Goal: Register for event/course

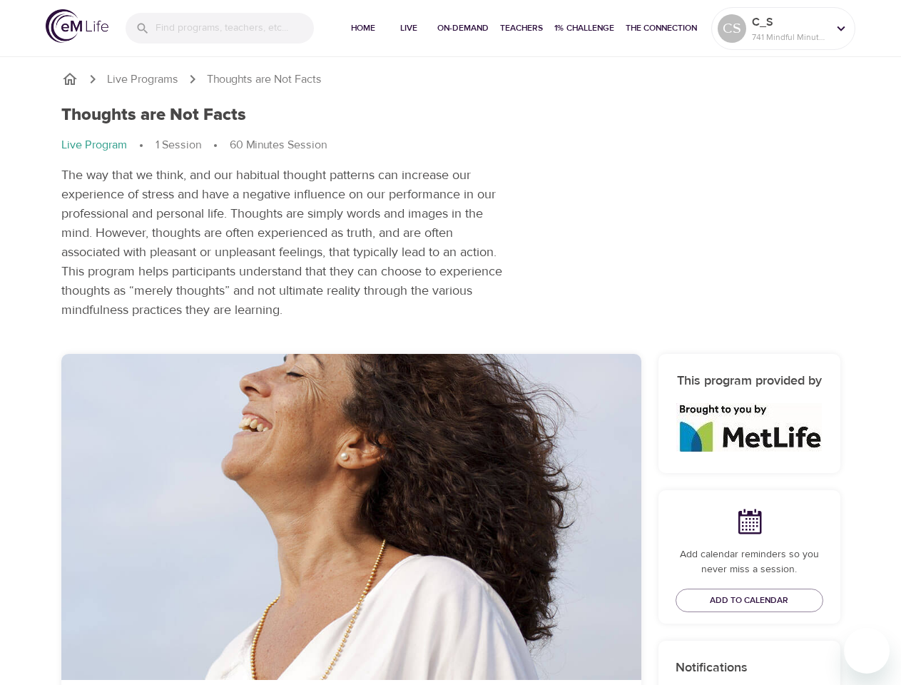
click at [220, 28] on input "search" at bounding box center [234, 28] width 158 height 31
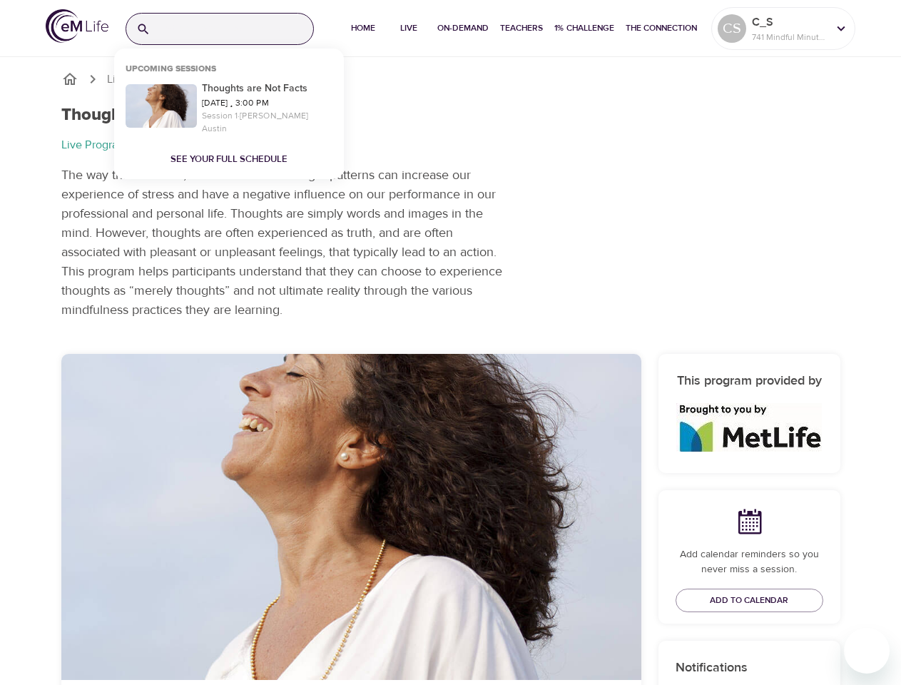
click at [361, 29] on span "Home" at bounding box center [363, 28] width 34 height 15
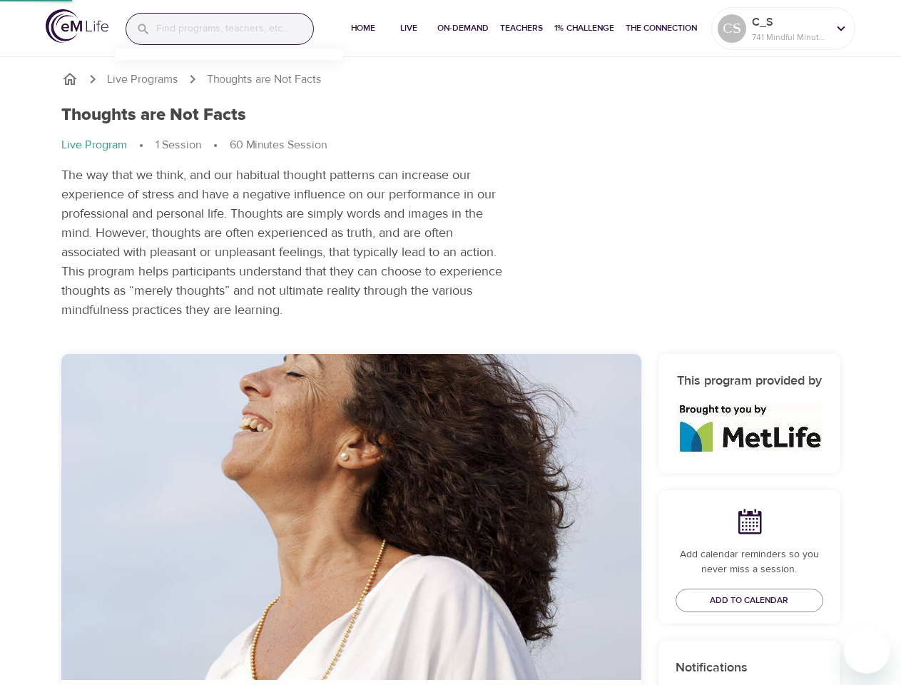
click at [406, 29] on span "Live" at bounding box center [408, 28] width 34 height 15
click at [461, 29] on span "On-Demand" at bounding box center [462, 28] width 51 height 15
click at [519, 29] on span "Teachers" at bounding box center [521, 28] width 43 height 15
click at [582, 29] on span "1% Challenge" at bounding box center [584, 28] width 60 height 15
click at [660, 29] on span "The Connection" at bounding box center [660, 28] width 71 height 15
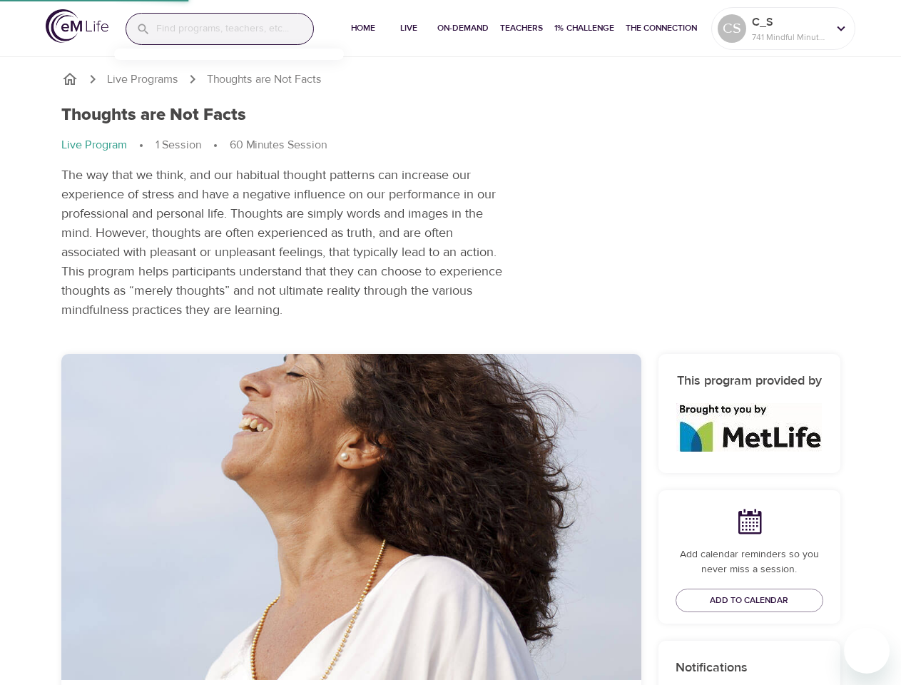
click at [783, 29] on p "C_S" at bounding box center [790, 22] width 76 height 17
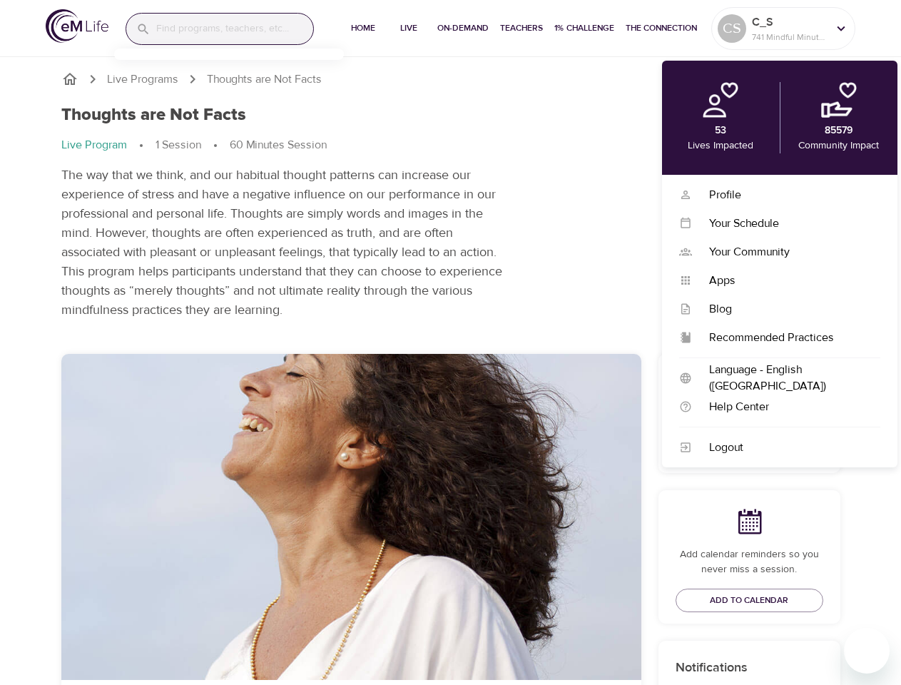
click at [749, 600] on span "Add to Calendar" at bounding box center [749, 600] width 78 height 15
